Goal: Task Accomplishment & Management: Use online tool/utility

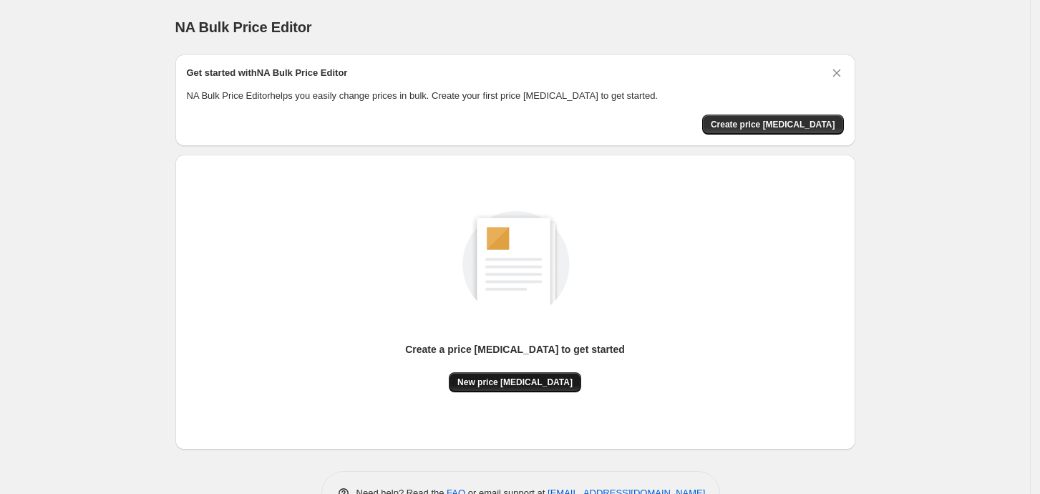
click at [536, 386] on span "New price [MEDICAL_DATA]" at bounding box center [514, 381] width 115 height 11
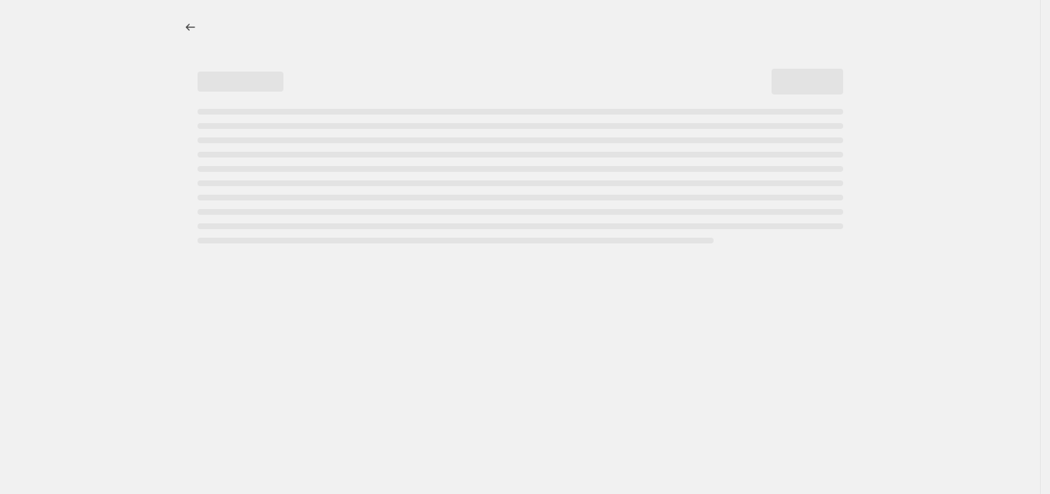
select select "percentage"
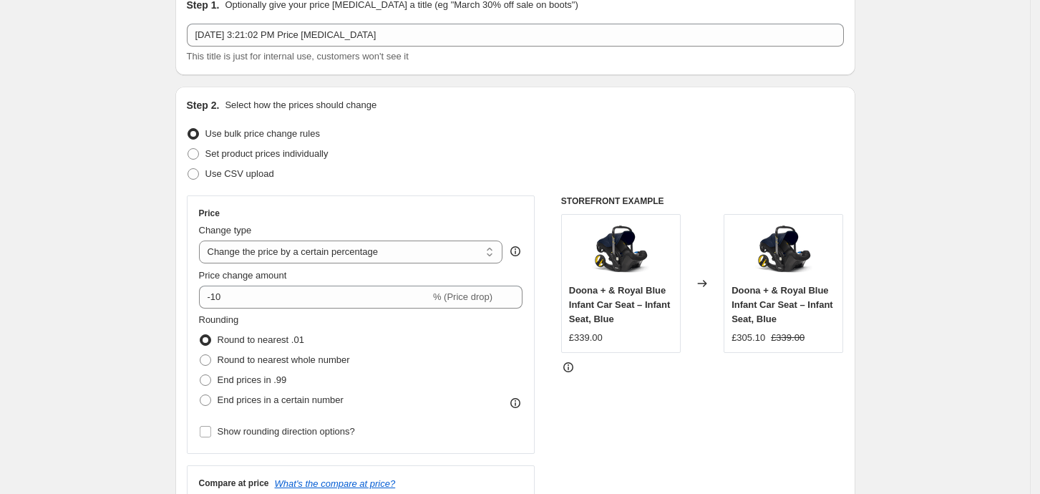
scroll to position [95, 0]
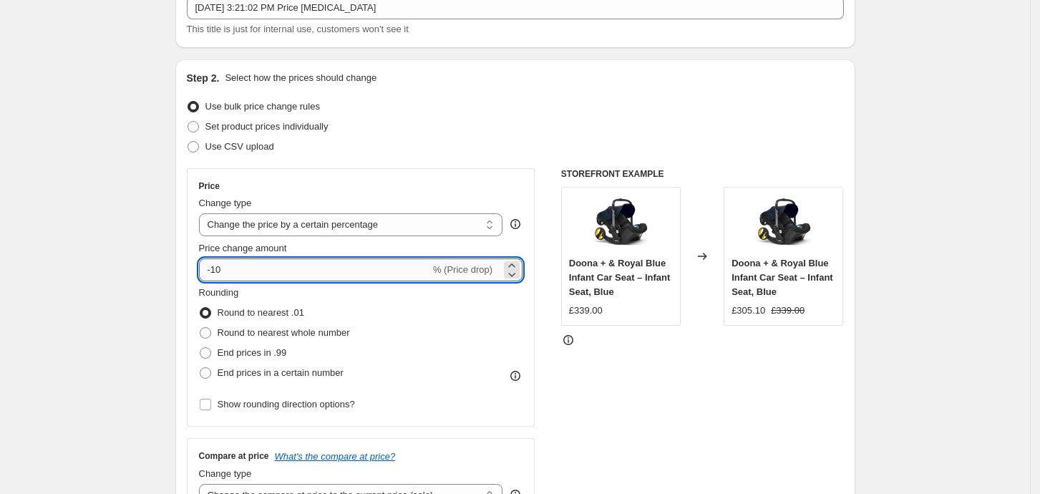
drag, startPoint x: 234, startPoint y: 268, endPoint x: 218, endPoint y: 268, distance: 16.5
click at [218, 268] on input "-10" at bounding box center [314, 269] width 231 height 23
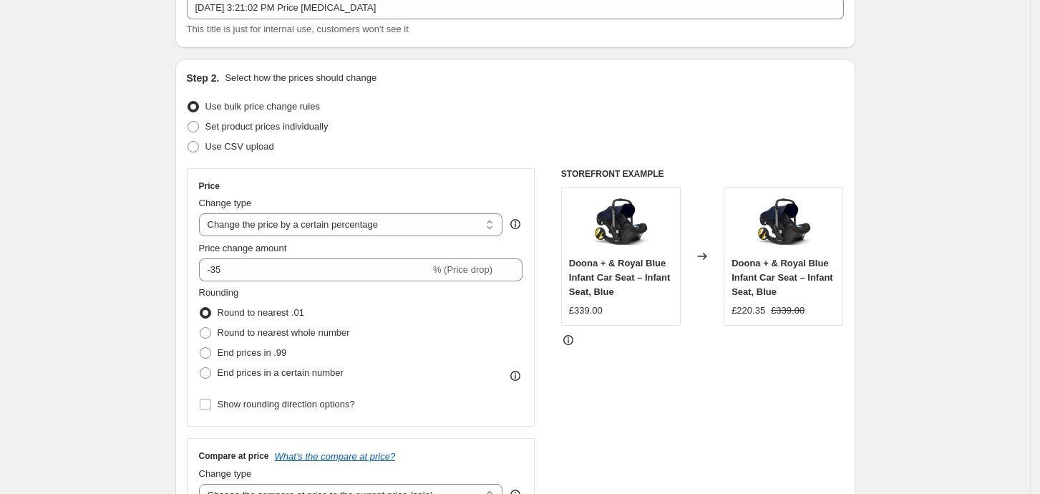
drag, startPoint x: 737, startPoint y: 263, endPoint x: 790, endPoint y: 295, distance: 61.6
click at [790, 295] on div "Doona + & Royal Blue Infant Car Seat – Infant Seat, Blue" at bounding box center [783, 277] width 104 height 43
copy span "Doona + & Royal Blue Infant Car Seat – Infant Seat, Blue"
click at [550, 359] on div "Price Change type Change the price to a certain amount Change the price by a ce…" at bounding box center [515, 343] width 657 height 351
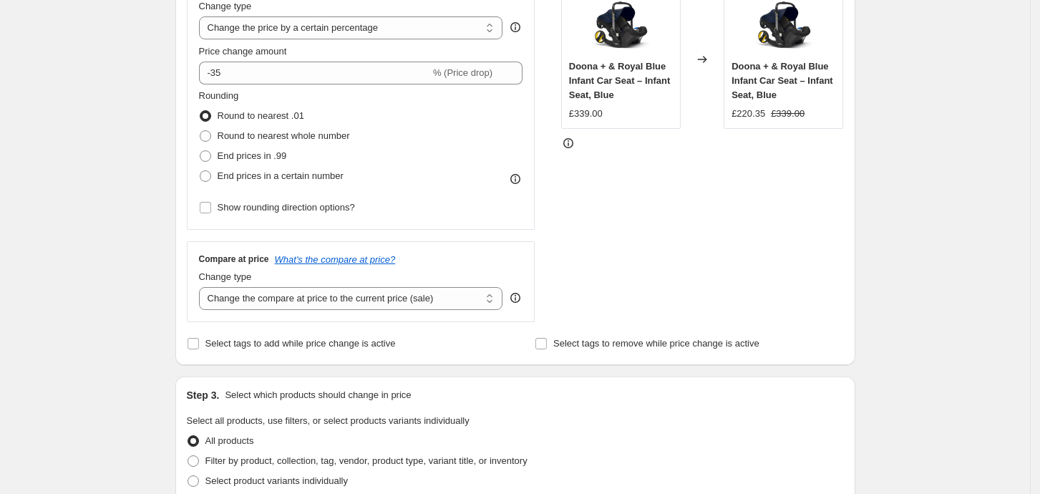
scroll to position [768, 0]
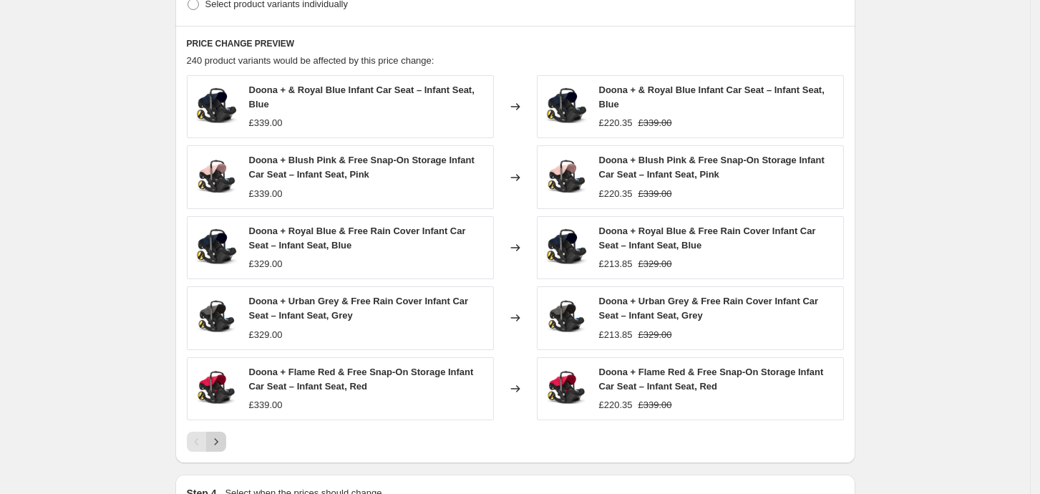
click at [222, 437] on icon "Next" at bounding box center [216, 441] width 14 height 14
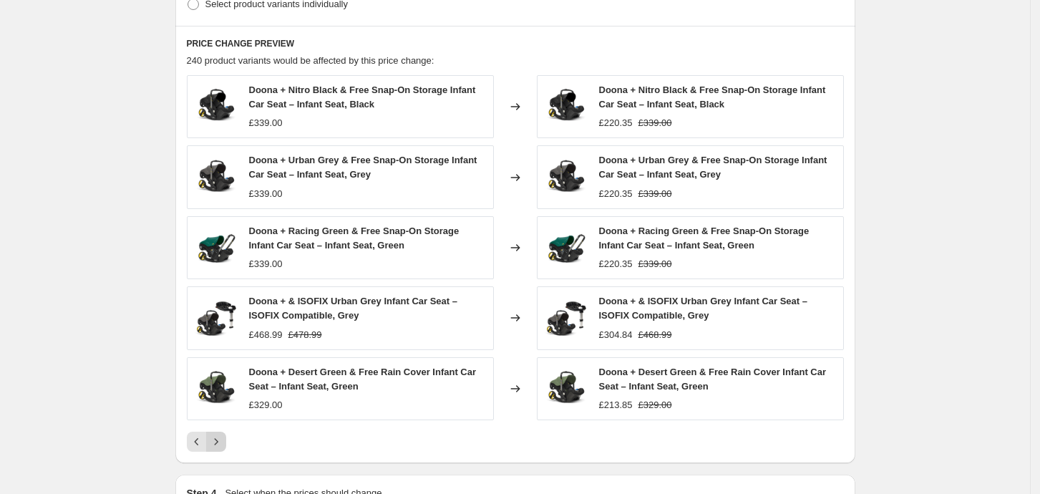
click at [222, 437] on icon "Next" at bounding box center [216, 441] width 14 height 14
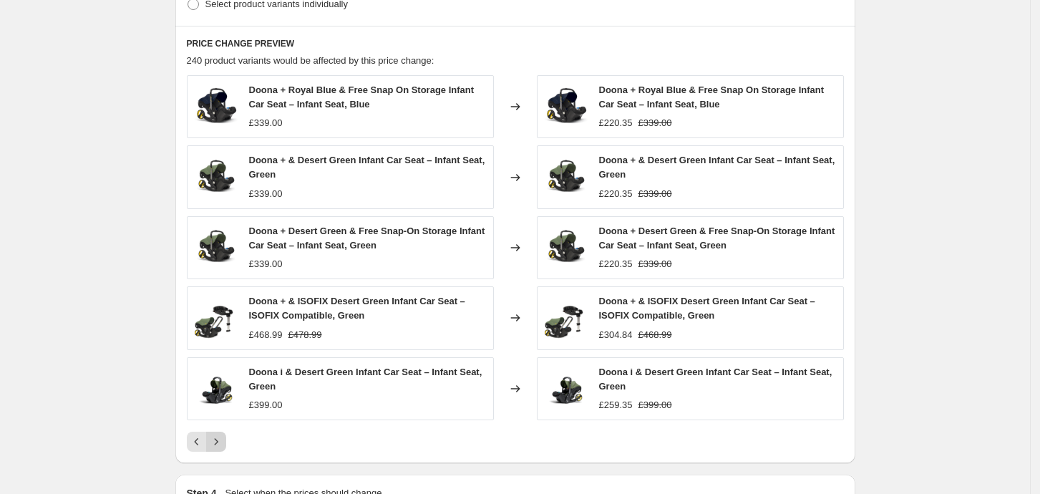
click at [222, 437] on icon "Next" at bounding box center [216, 441] width 14 height 14
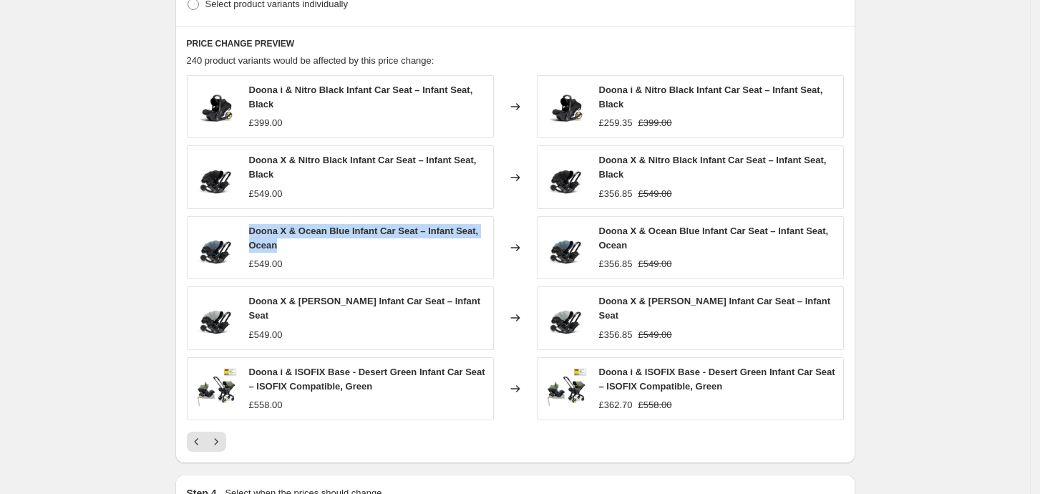
drag, startPoint x: 283, startPoint y: 243, endPoint x: 252, endPoint y: 230, distance: 33.4
click at [252, 230] on div "Doona X & Ocean Blue Infant Car Seat – Infant Seat, Ocean £549.00" at bounding box center [340, 247] width 307 height 63
copy span "Doona X & Ocean Blue Infant Car Seat – Infant Seat, Ocean"
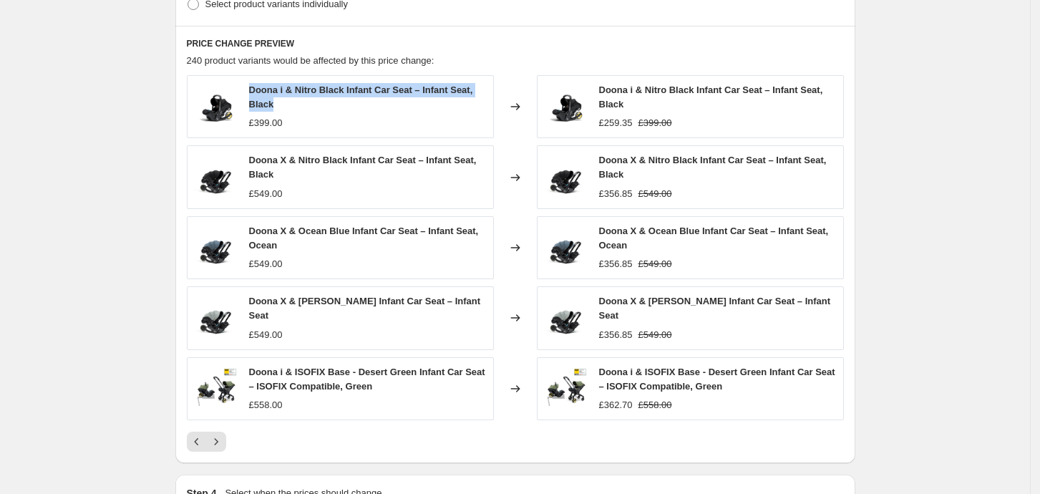
drag, startPoint x: 281, startPoint y: 101, endPoint x: 252, endPoint y: 87, distance: 32.6
click at [252, 87] on div "Doona i & Nitro Black Infant Car Seat – Infant Seat, Black £399.00" at bounding box center [340, 106] width 307 height 63
copy span "Doona i & Nitro Black Infant Car Seat – Infant Seat, Black"
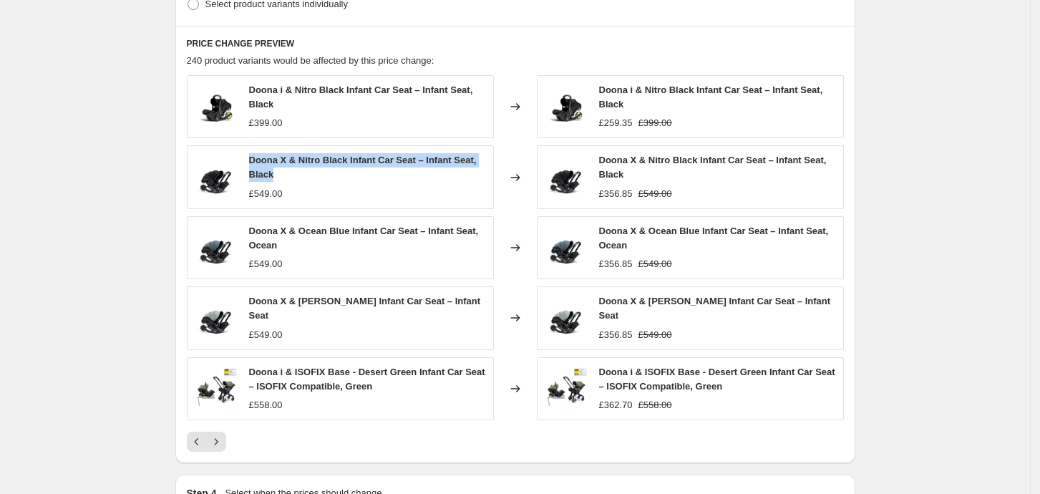
drag, startPoint x: 279, startPoint y: 171, endPoint x: 254, endPoint y: 157, distance: 28.8
click at [254, 157] on div "Doona X & Nitro Black Infant Car Seat – Infant Seat, Black" at bounding box center [367, 167] width 237 height 29
copy span "Doona X & Nitro Black Infant Car Seat – Infant Seat, Black"
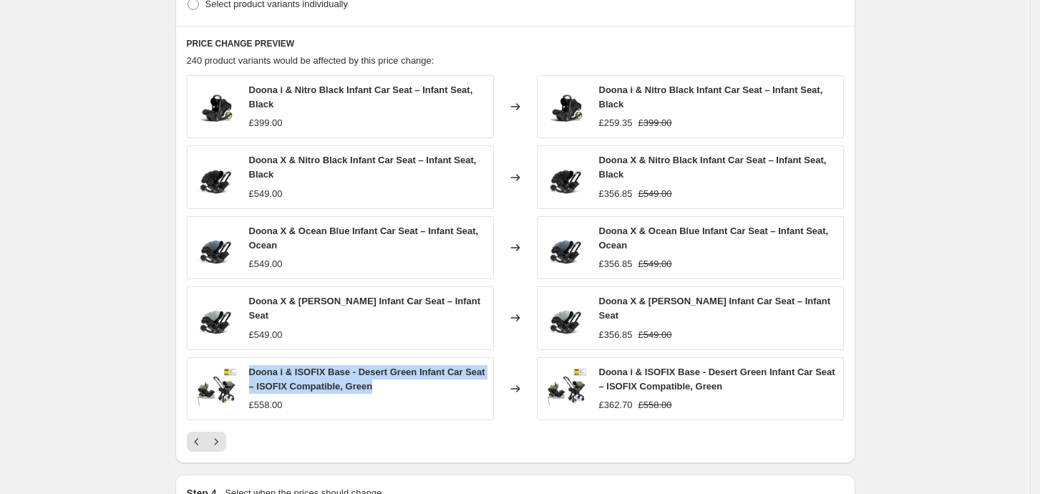
drag, startPoint x: 379, startPoint y: 379, endPoint x: 253, endPoint y: 369, distance: 126.3
click at [253, 369] on div "Doona i & ISOFIX Base - Desert Green Infant Car Seat – ISOFIX Compatible, Green" at bounding box center [367, 379] width 237 height 29
copy span "Doona i & ISOFIX Base - Desert Green Infant Car Seat – ISOFIX Compatible, Green"
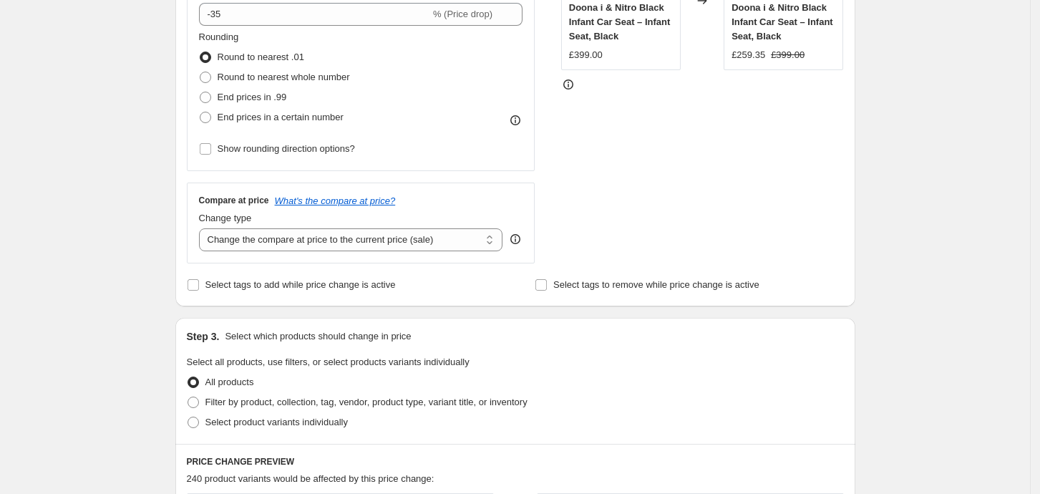
scroll to position [196, 0]
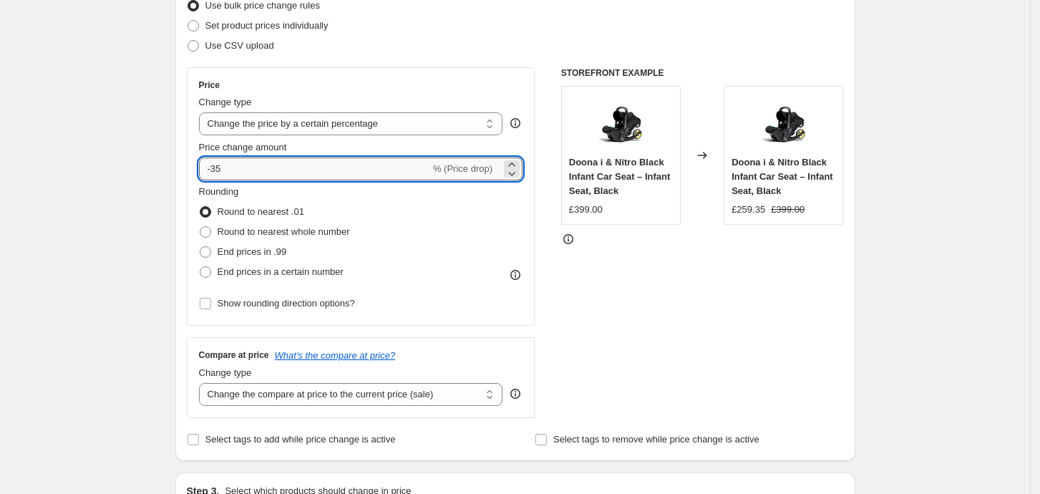
drag, startPoint x: 229, startPoint y: 162, endPoint x: 217, endPoint y: 164, distance: 12.2
click at [217, 164] on input "-35" at bounding box center [314, 168] width 231 height 23
type input "-40"
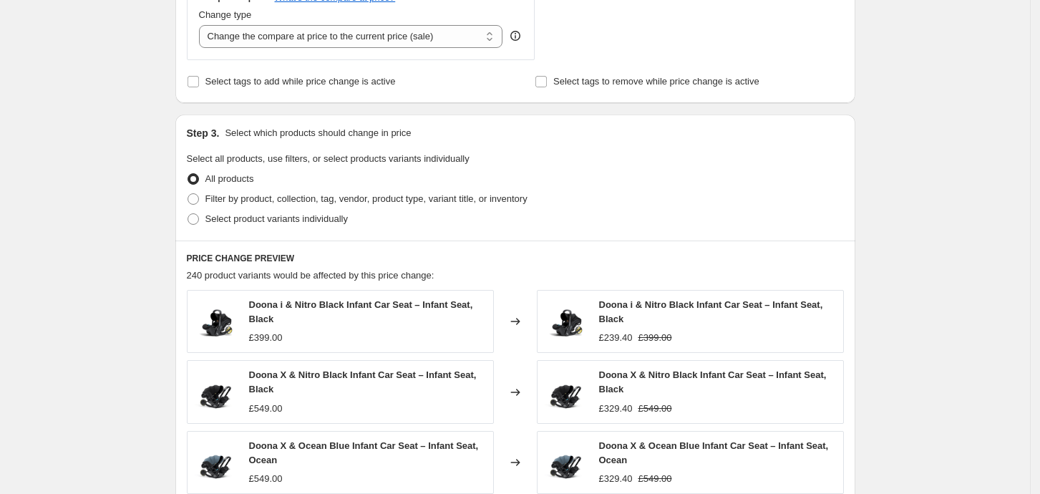
scroll to position [382, 0]
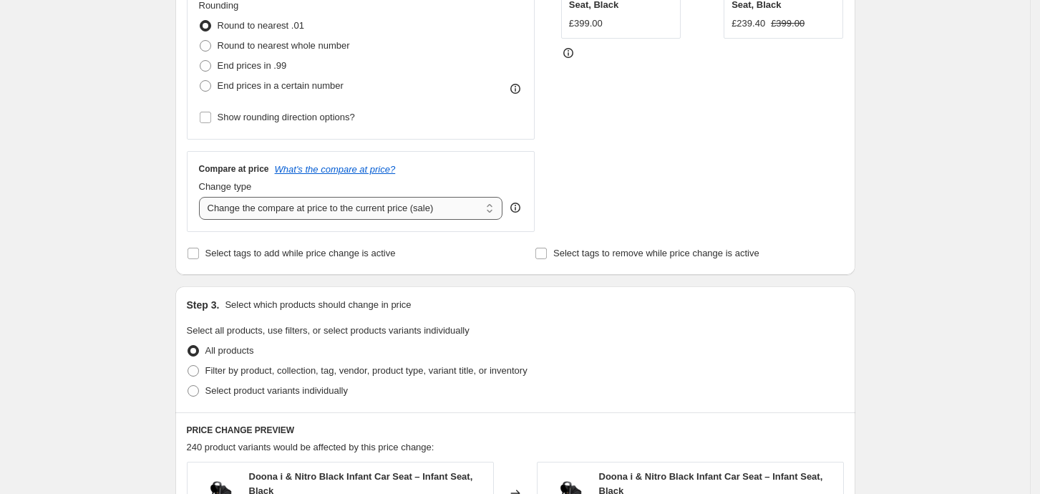
click at [492, 209] on select "Change the compare at price to the current price (sale) Change the compare at p…" at bounding box center [351, 208] width 304 height 23
click at [550, 286] on div "Step 3. Select which products should change in price Select all products, use f…" at bounding box center [515, 349] width 680 height 126
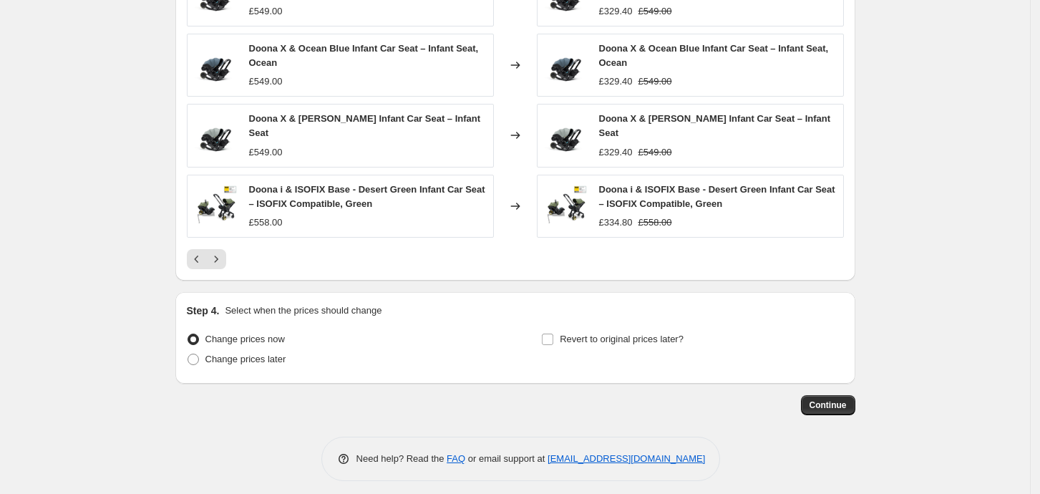
scroll to position [955, 0]
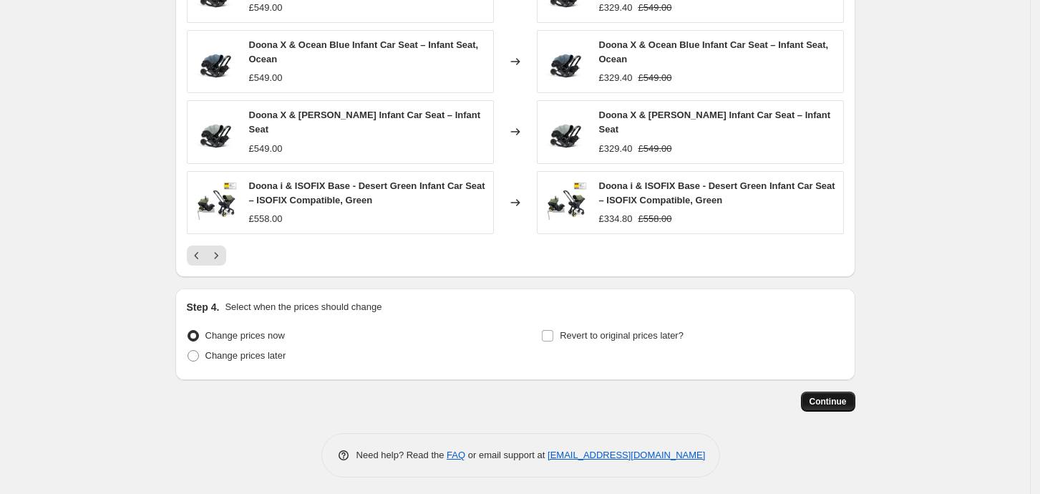
click at [830, 396] on span "Continue" at bounding box center [827, 401] width 37 height 11
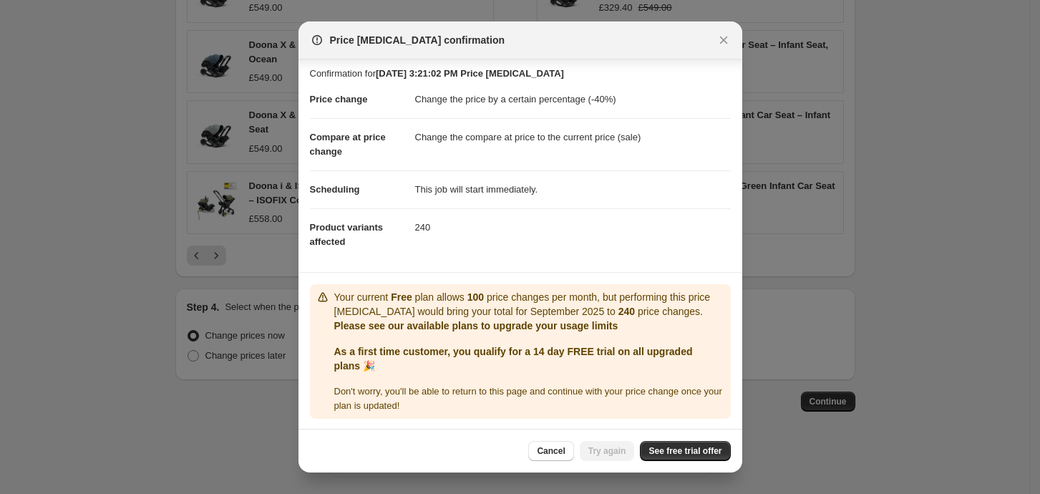
scroll to position [5, 0]
click at [703, 449] on span "See free trial offer" at bounding box center [684, 450] width 73 height 11
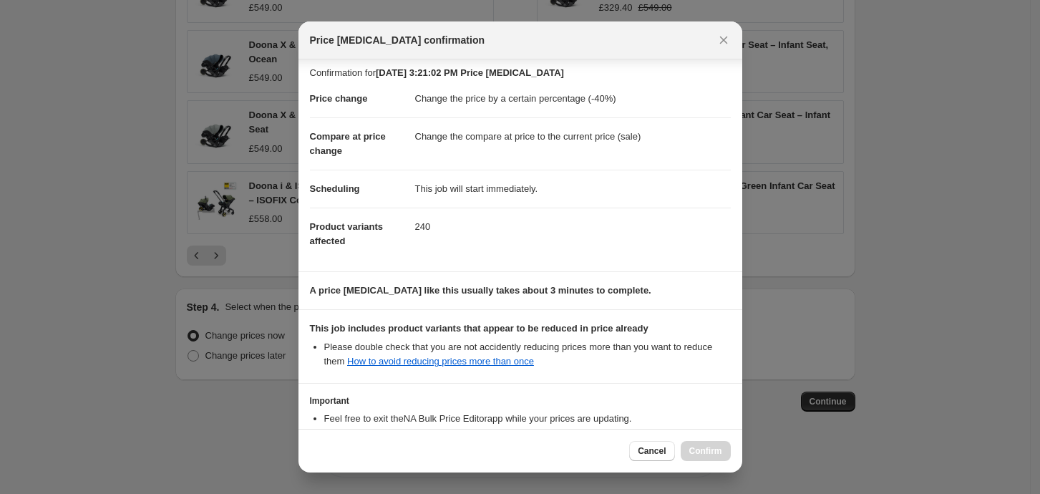
scroll to position [107, 0]
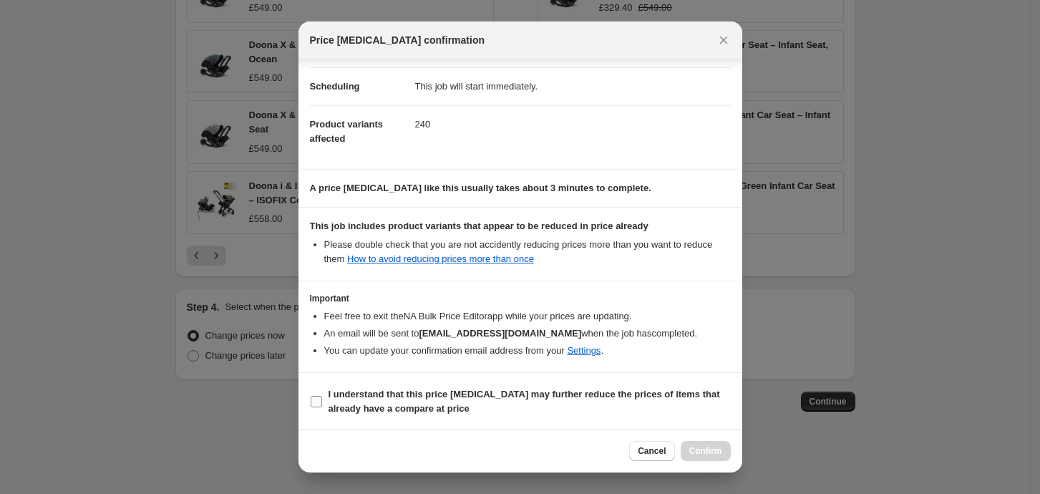
click at [317, 401] on input "I understand that this price [MEDICAL_DATA] may further reduce the prices of it…" at bounding box center [316, 401] width 11 height 11
checkbox input "true"
click at [708, 452] on span "Confirm" at bounding box center [705, 450] width 33 height 11
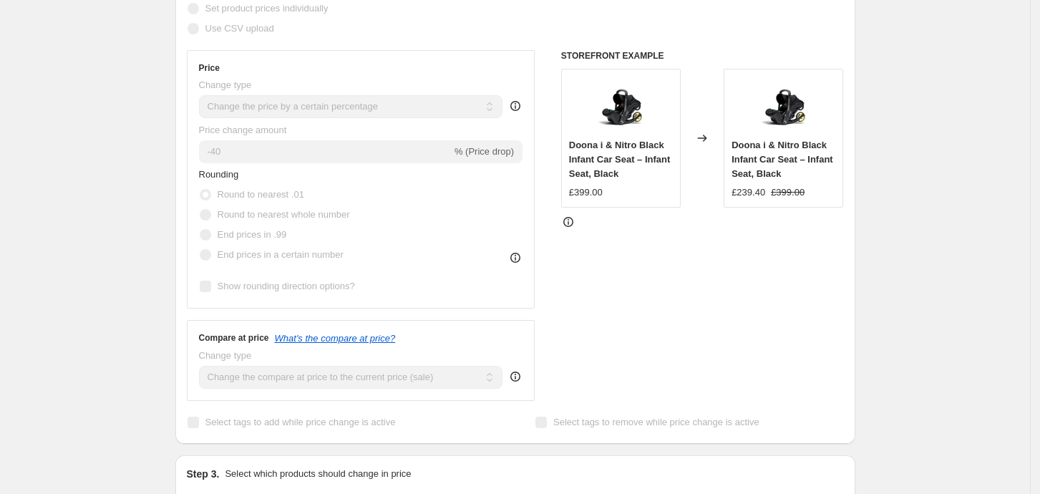
scroll to position [72, 0]
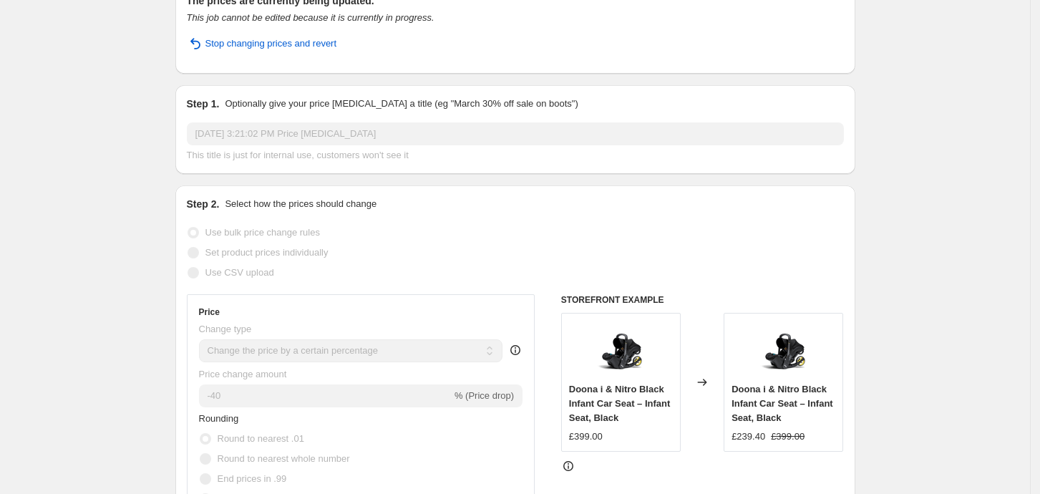
select select "percentage"
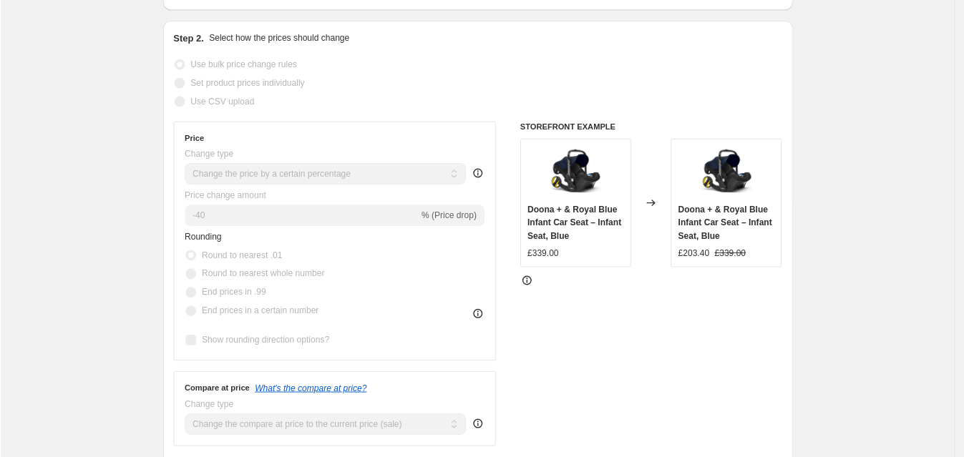
scroll to position [268, 0]
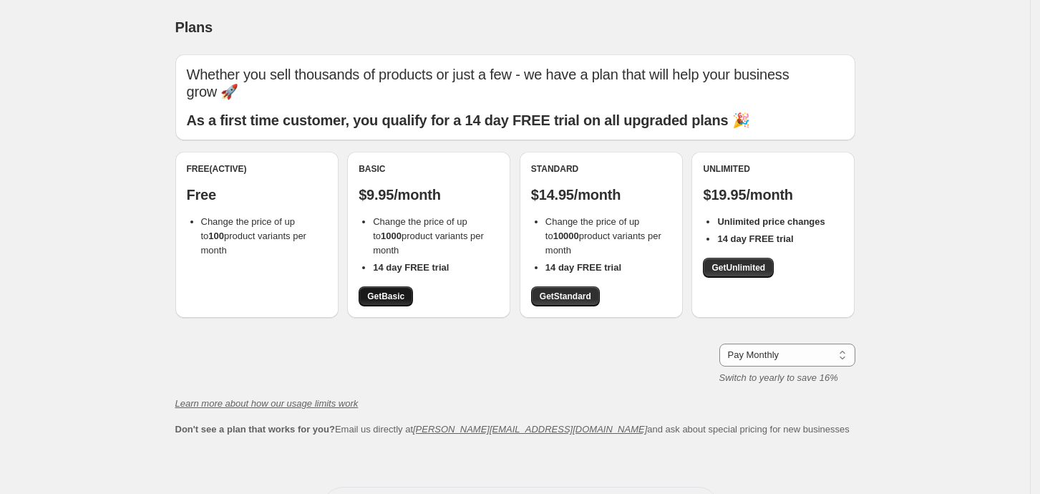
click at [391, 298] on span "Get Basic" at bounding box center [385, 296] width 37 height 11
